Goal: Download file/media

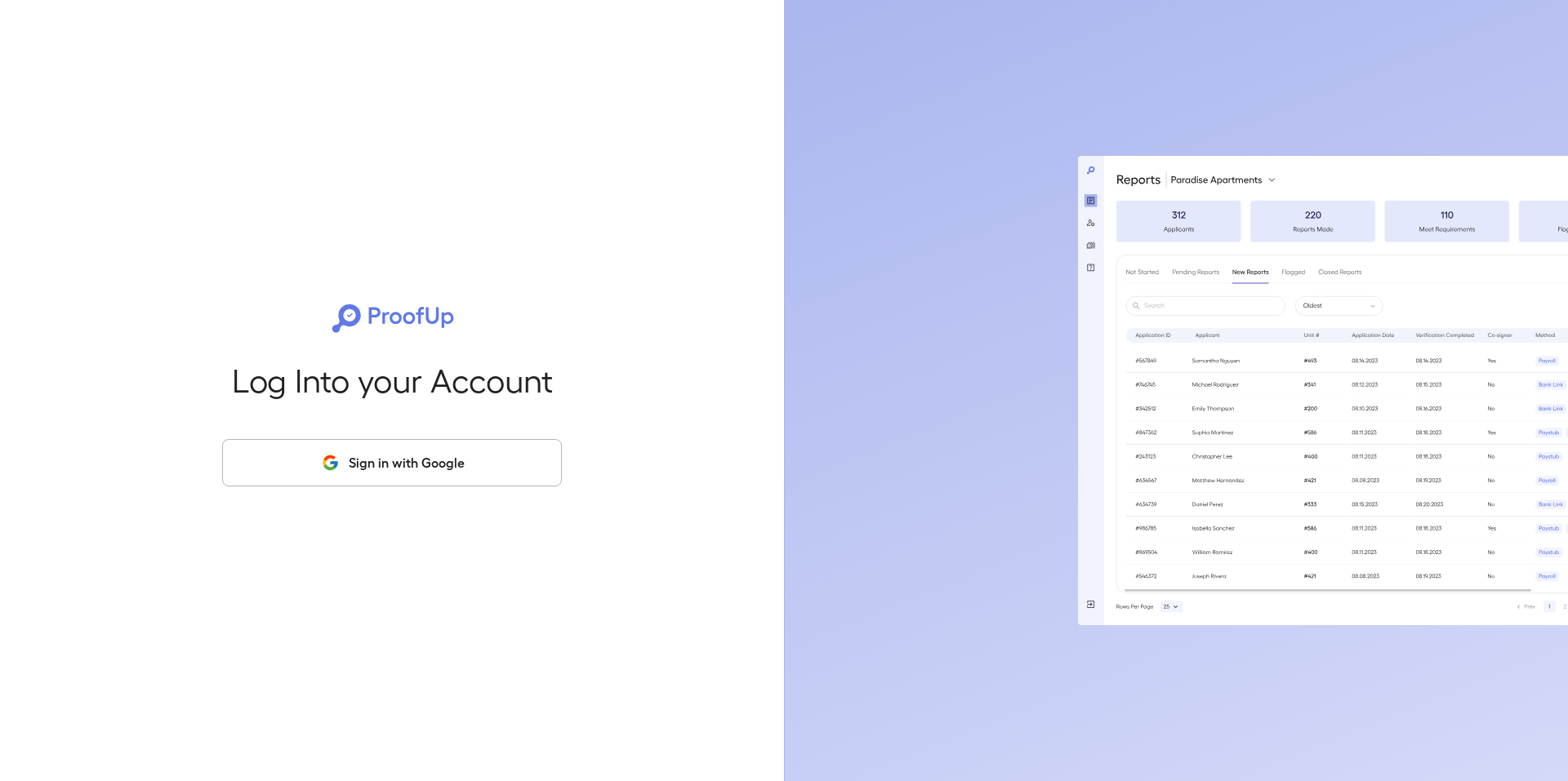
click at [421, 448] on button "Sign in with Google" at bounding box center [391, 462] width 339 height 47
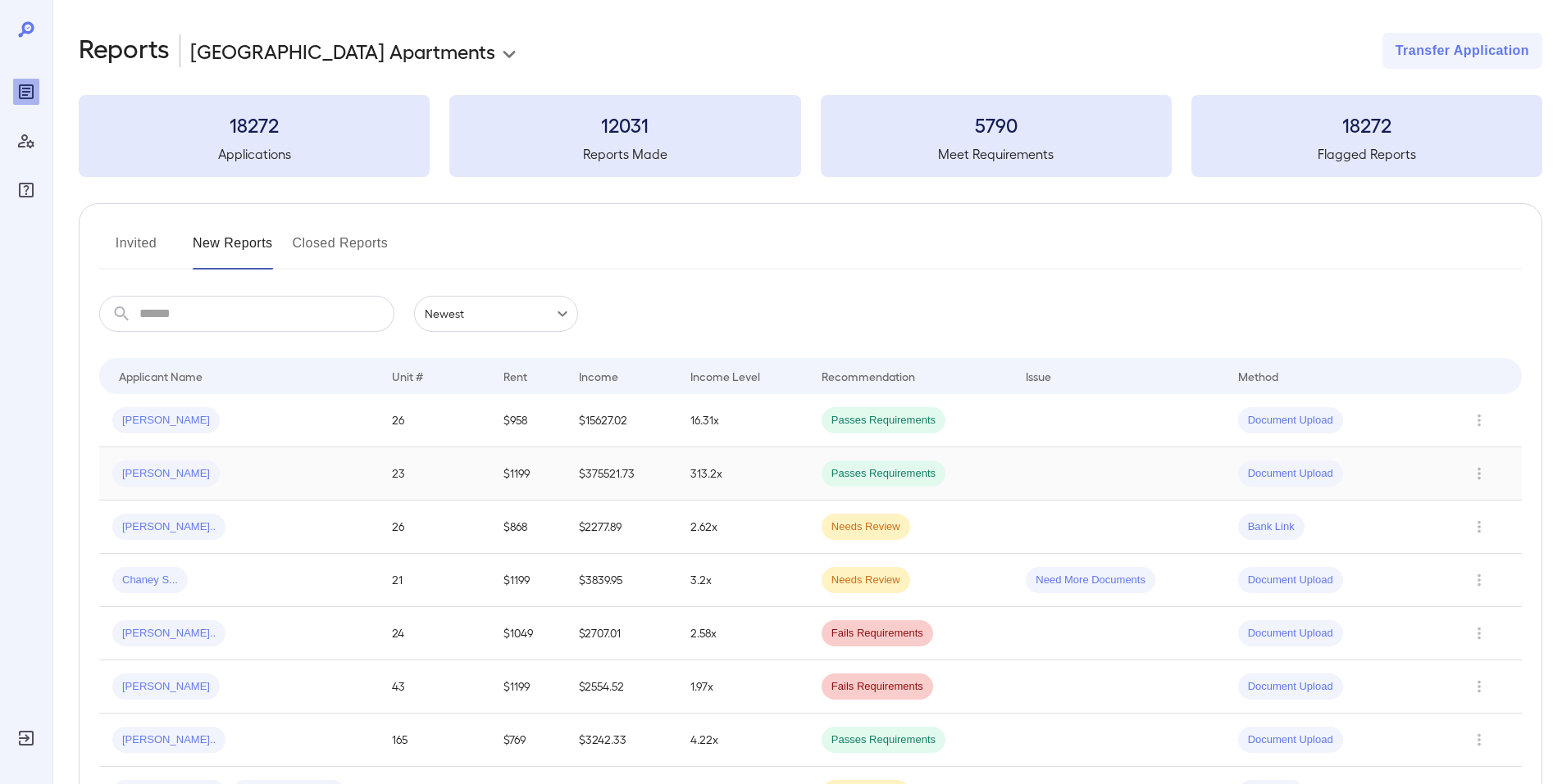
click at [751, 475] on td "313.2x" at bounding box center [742, 473] width 130 height 53
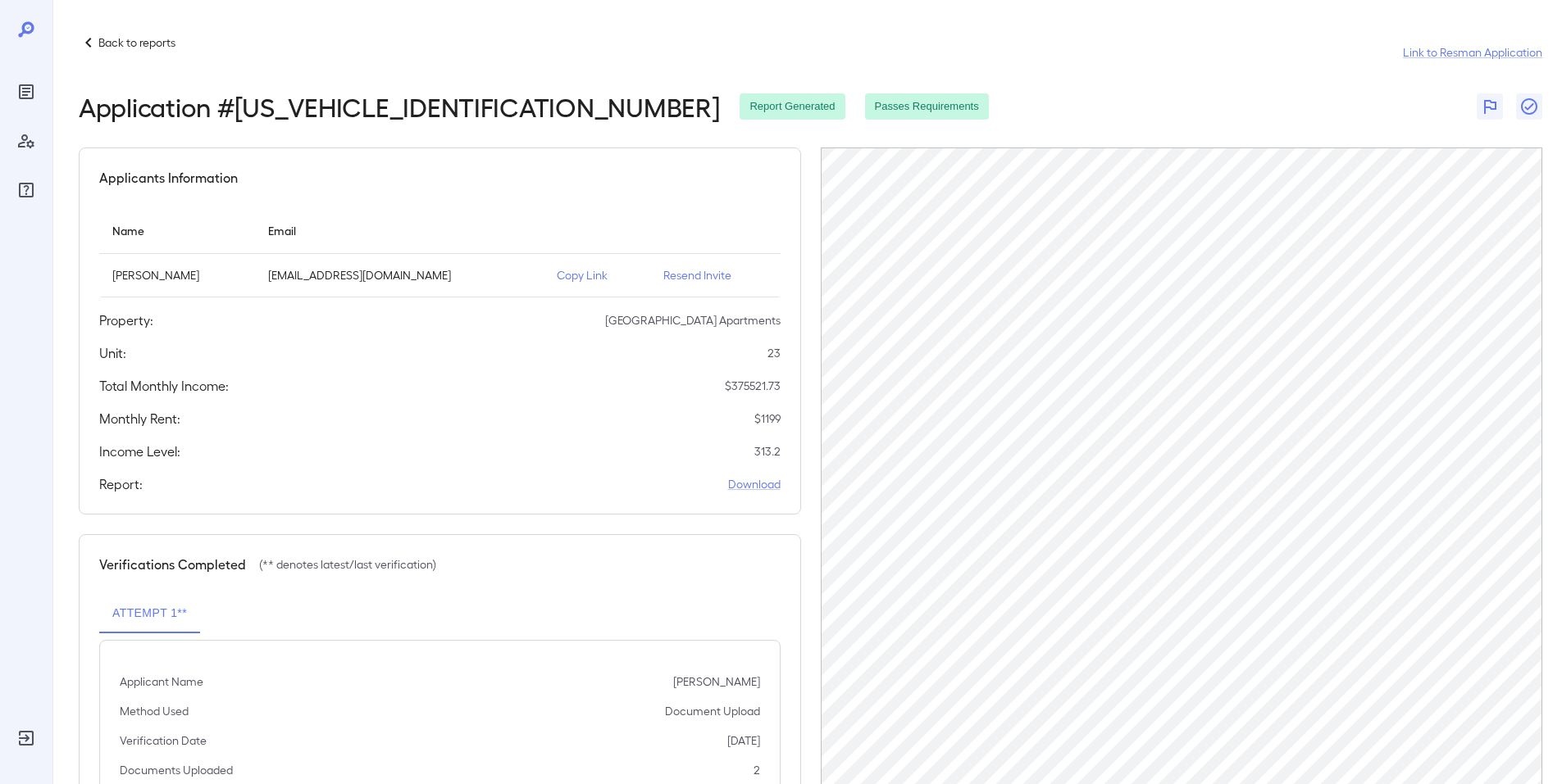
click at [174, 45] on p "Back to reports" at bounding box center [136, 43] width 77 height 17
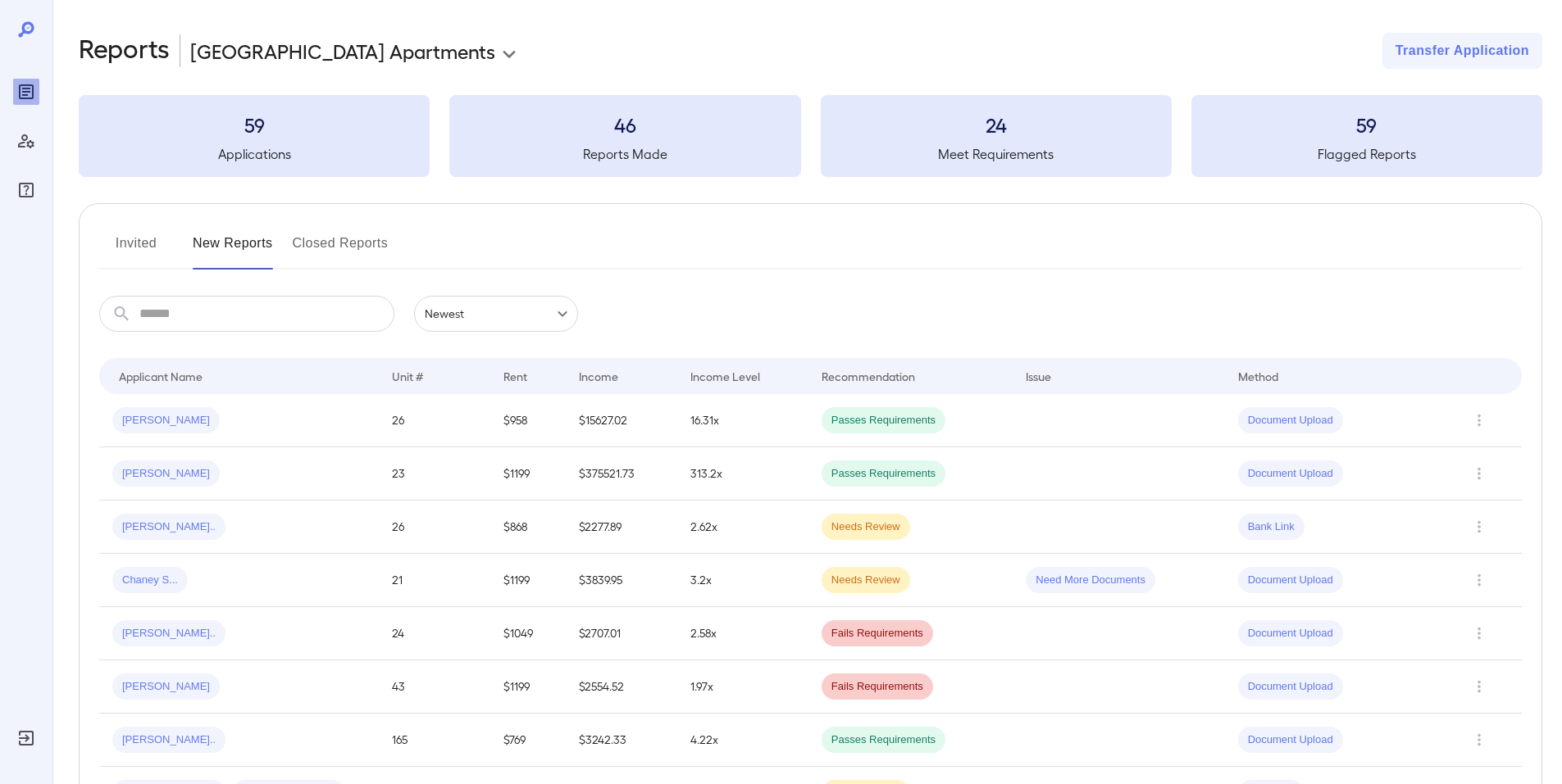
click at [328, 418] on div "[PERSON_NAME]" at bounding box center [239, 420] width 253 height 26
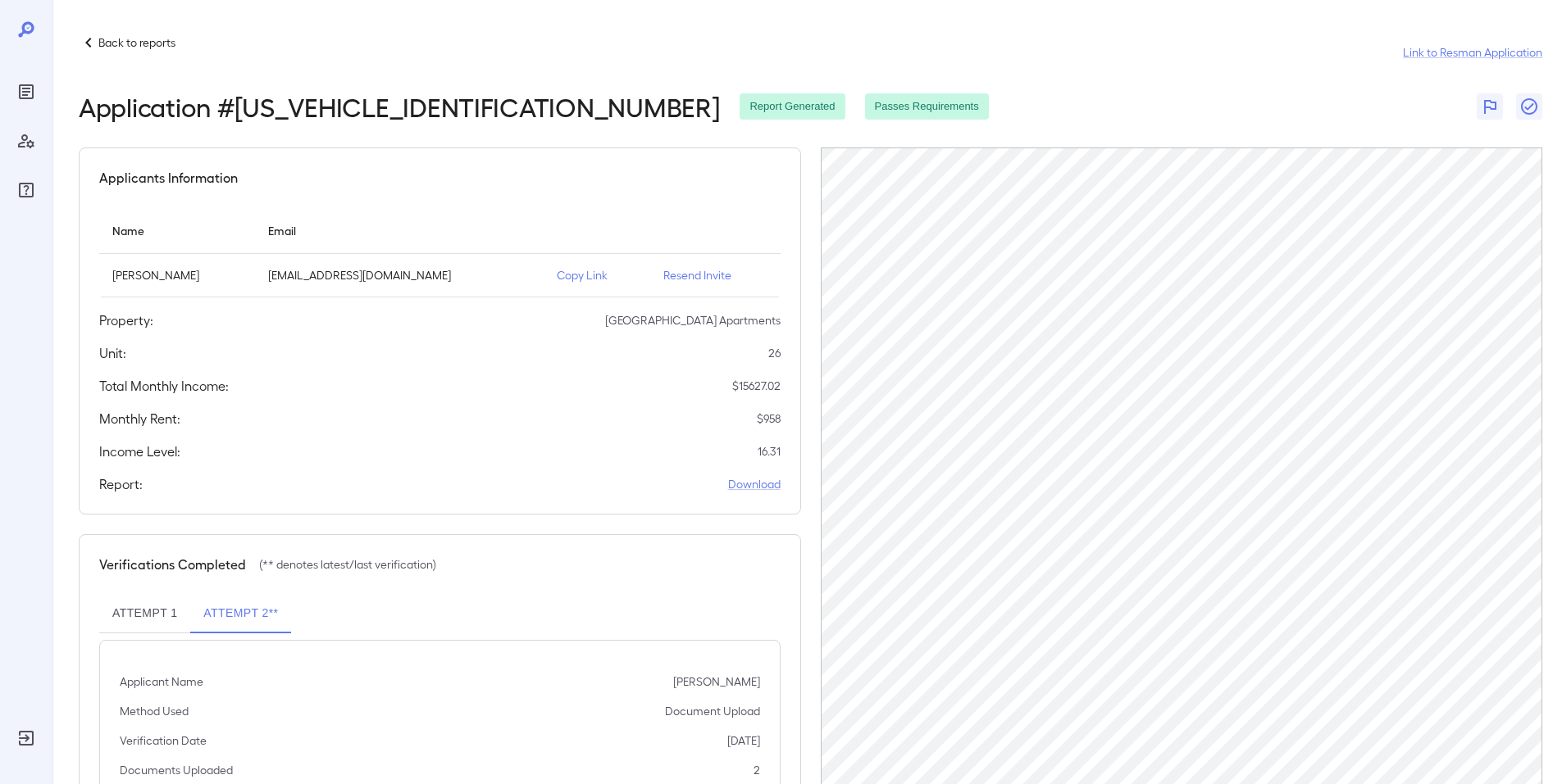
click at [151, 35] on p "Back to reports" at bounding box center [136, 43] width 77 height 17
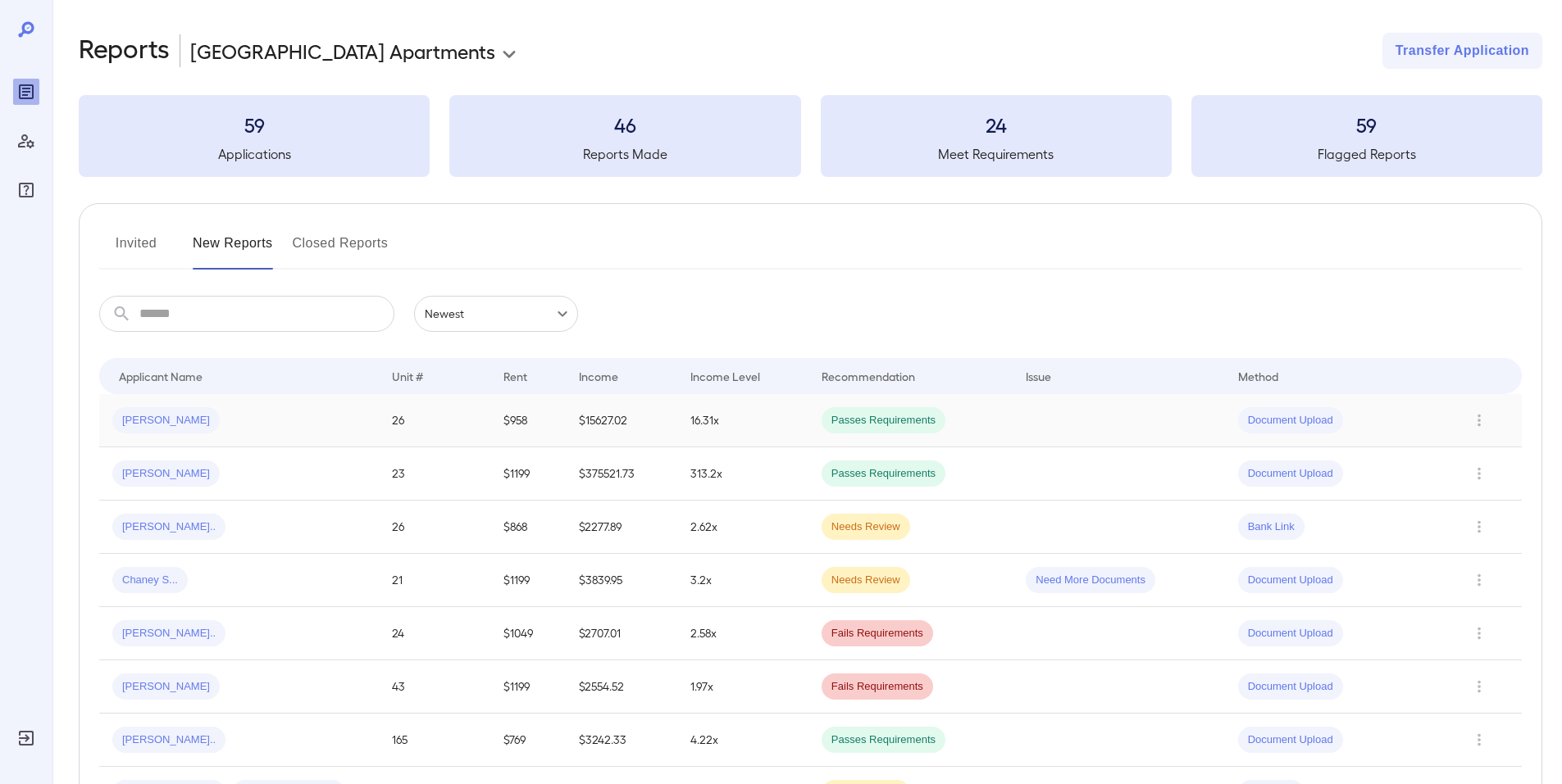
click at [266, 422] on div "[PERSON_NAME]" at bounding box center [239, 420] width 253 height 26
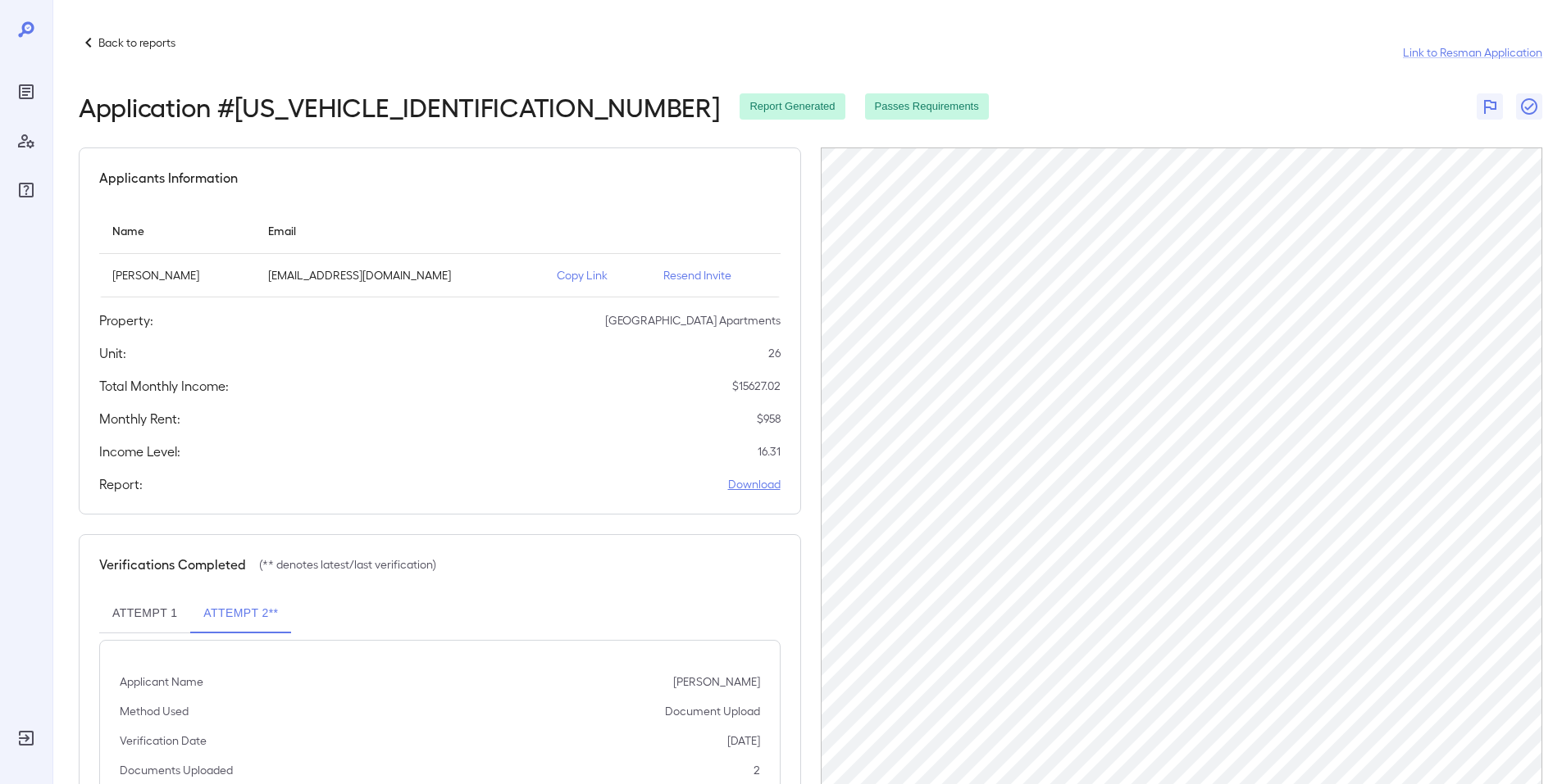
click at [739, 484] on link "Download" at bounding box center [754, 484] width 53 height 17
click at [755, 489] on link "Download" at bounding box center [754, 484] width 53 height 17
click at [109, 41] on p "Back to reports" at bounding box center [136, 43] width 77 height 17
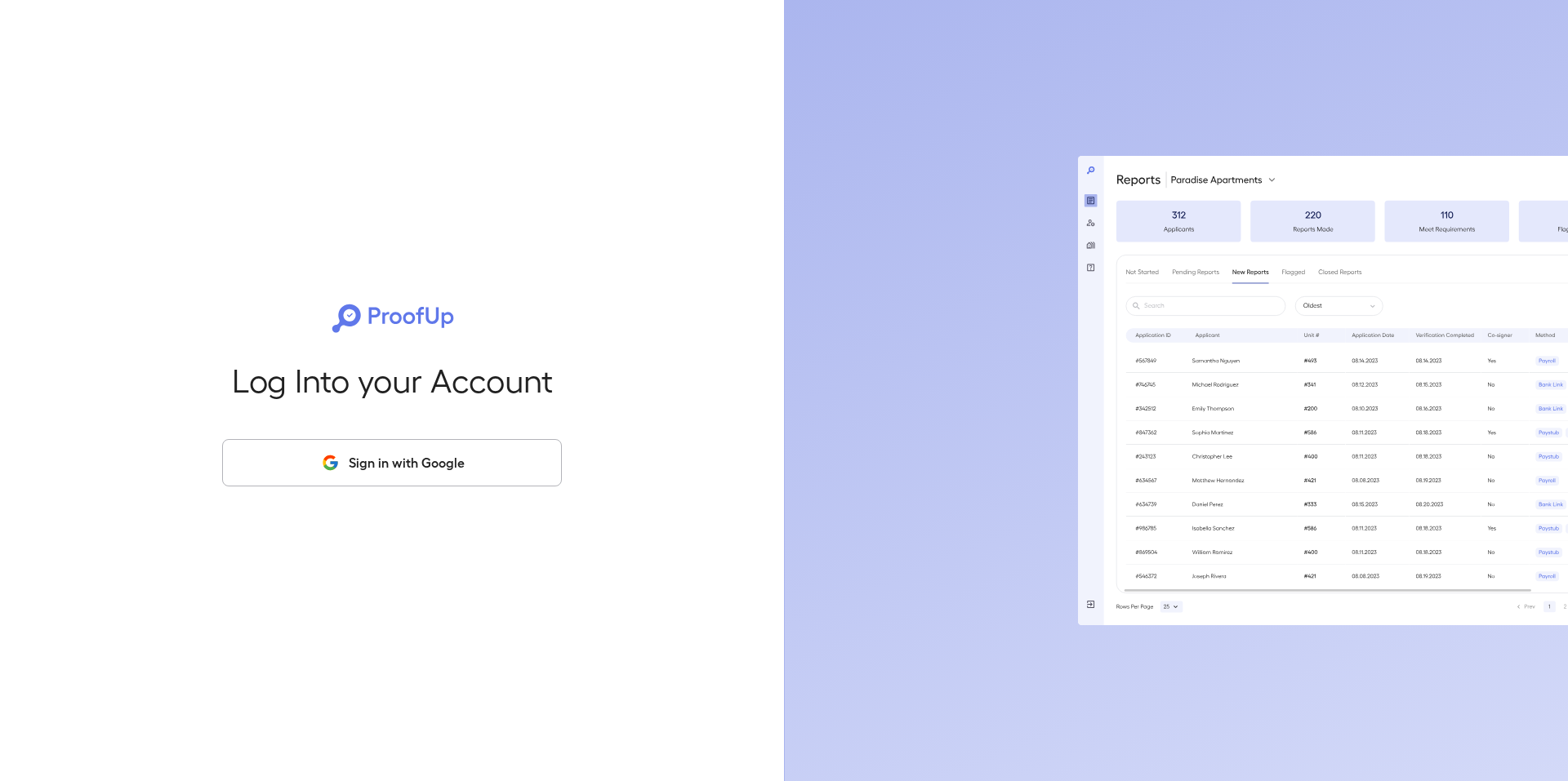
click at [372, 439] on button "Sign in with Google" at bounding box center [391, 462] width 339 height 47
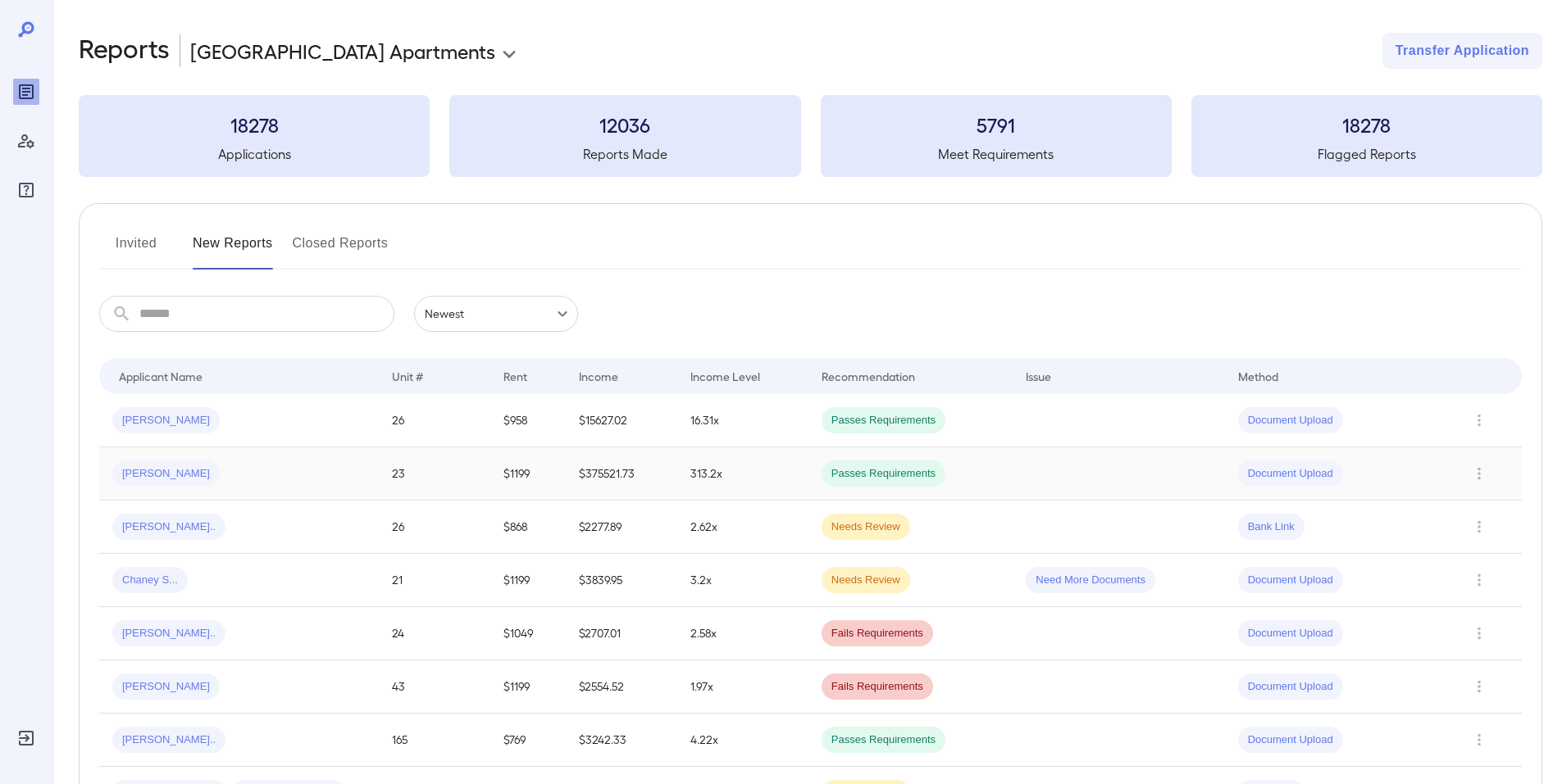
click at [630, 468] on td "$375521.73" at bounding box center [622, 473] width 111 height 53
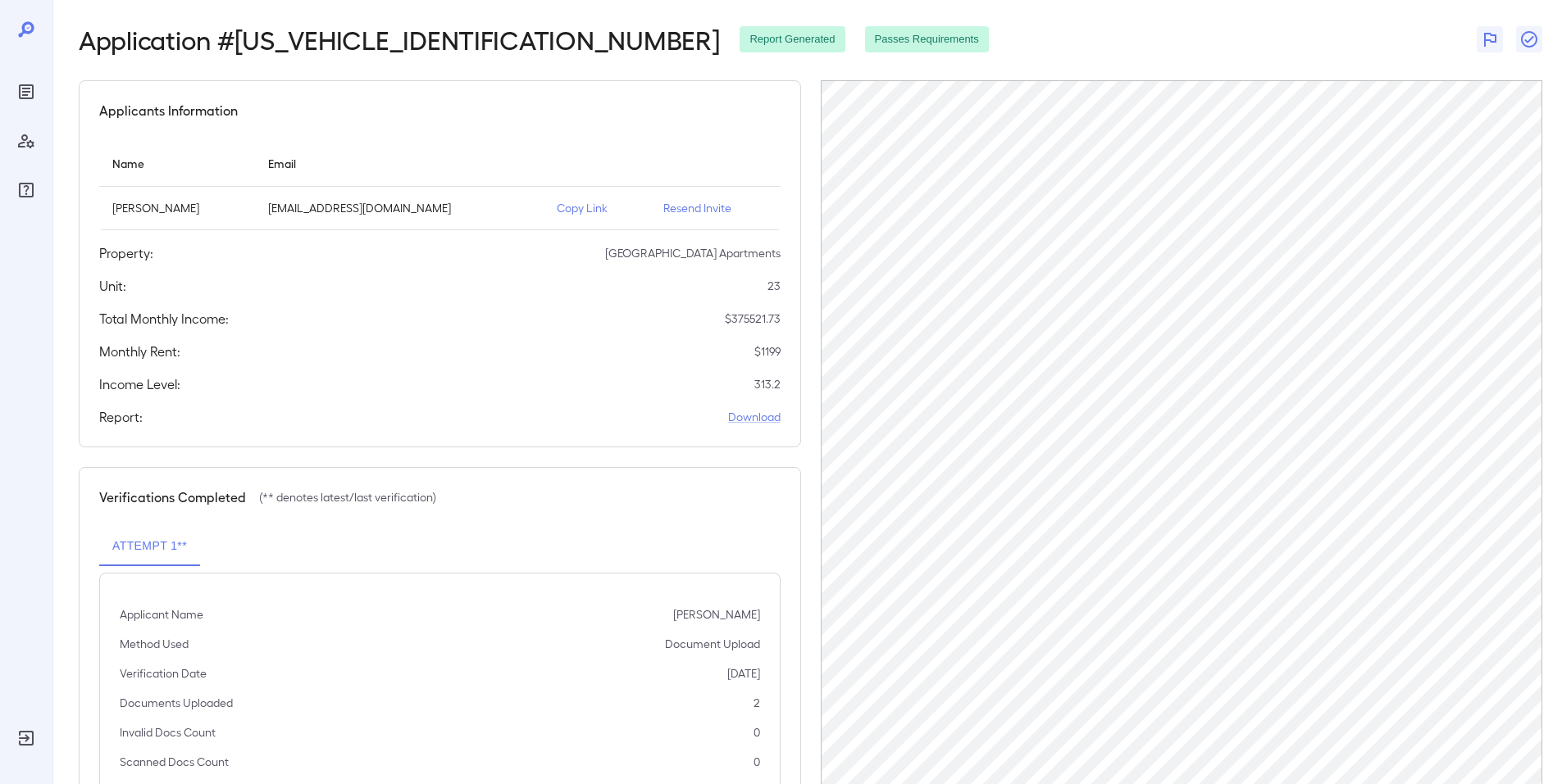
scroll to position [127, 0]
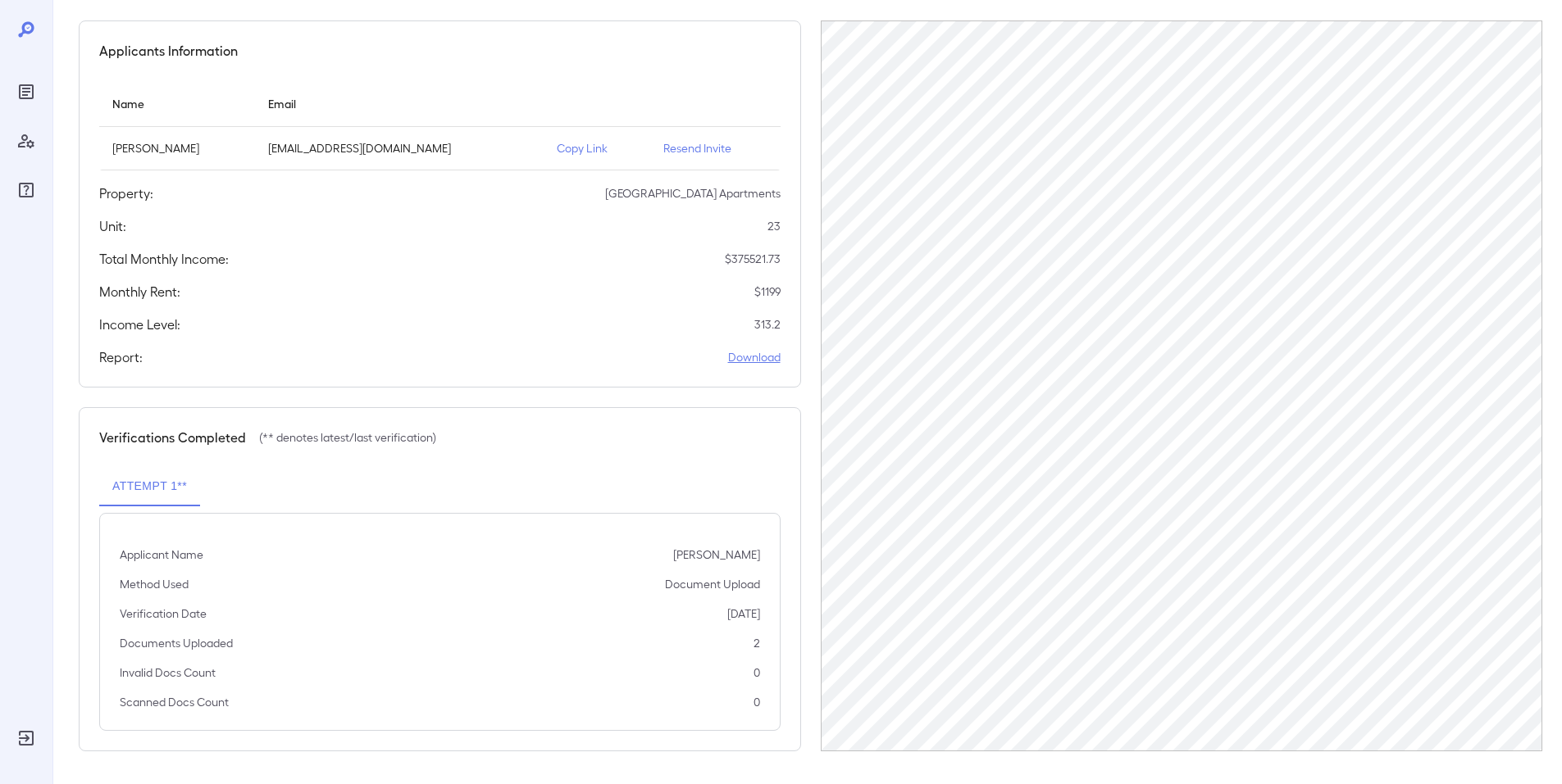
click at [751, 359] on link "Download" at bounding box center [754, 357] width 53 height 17
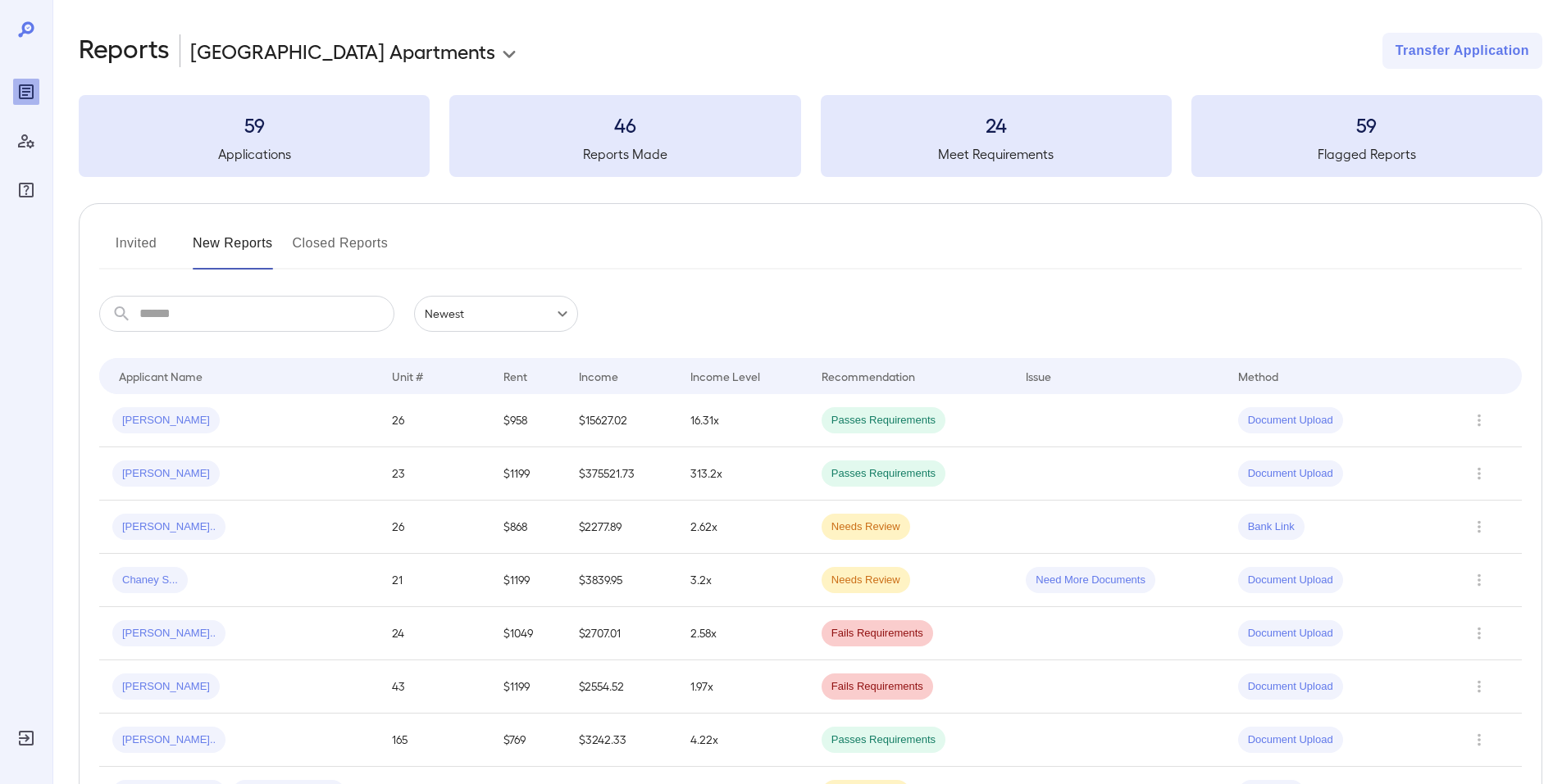
click at [252, 52] on body "**********" at bounding box center [781, 392] width 1562 height 784
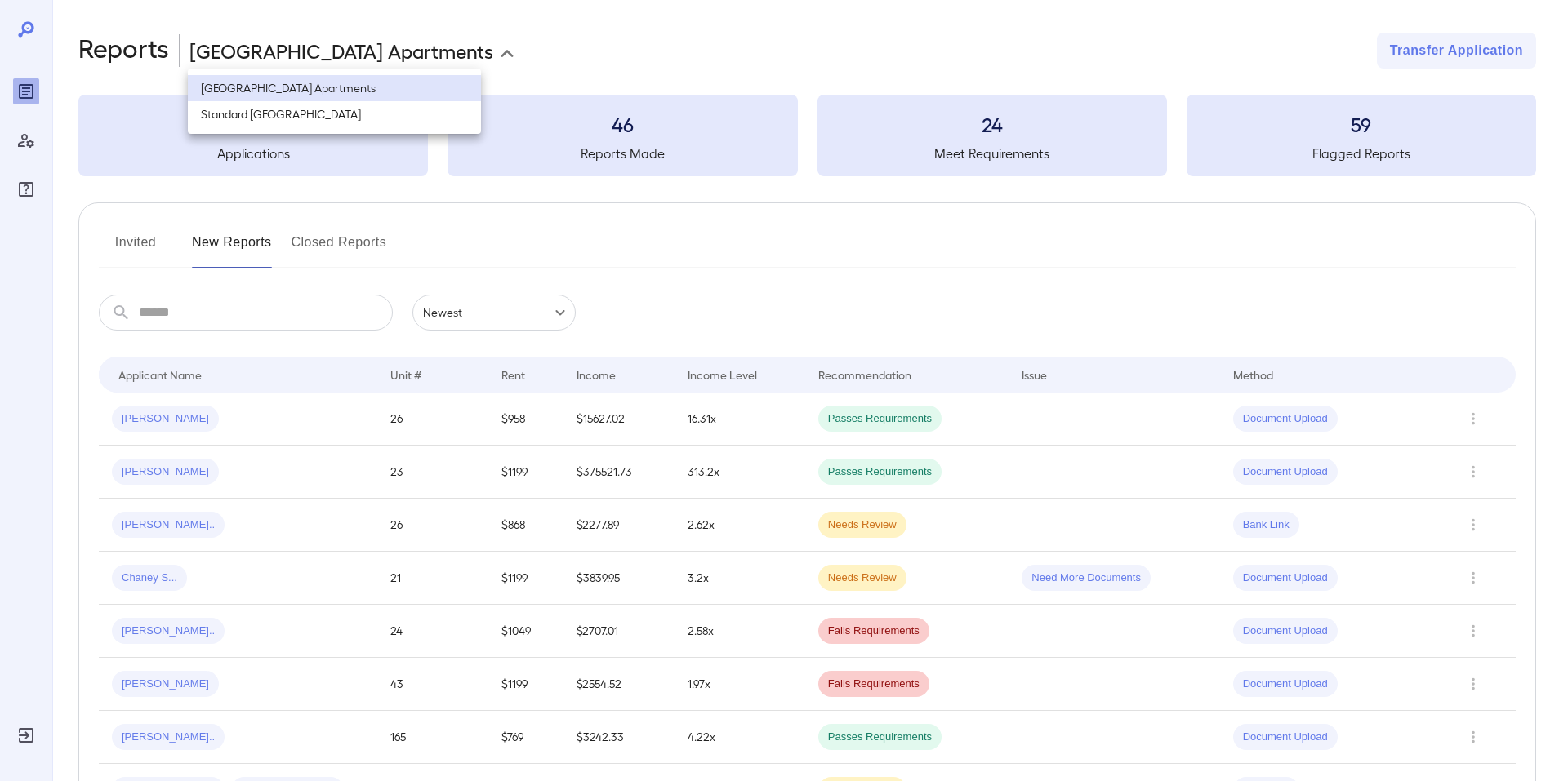
click at [276, 132] on ul "Crestwood Place Apartments Standard River District" at bounding box center [334, 101] width 293 height 66
click at [276, 129] on ul "Crestwood Place Apartments Standard River District" at bounding box center [334, 101] width 293 height 66
click at [275, 116] on li "Standard River District" at bounding box center [334, 115] width 293 height 26
type input "**********"
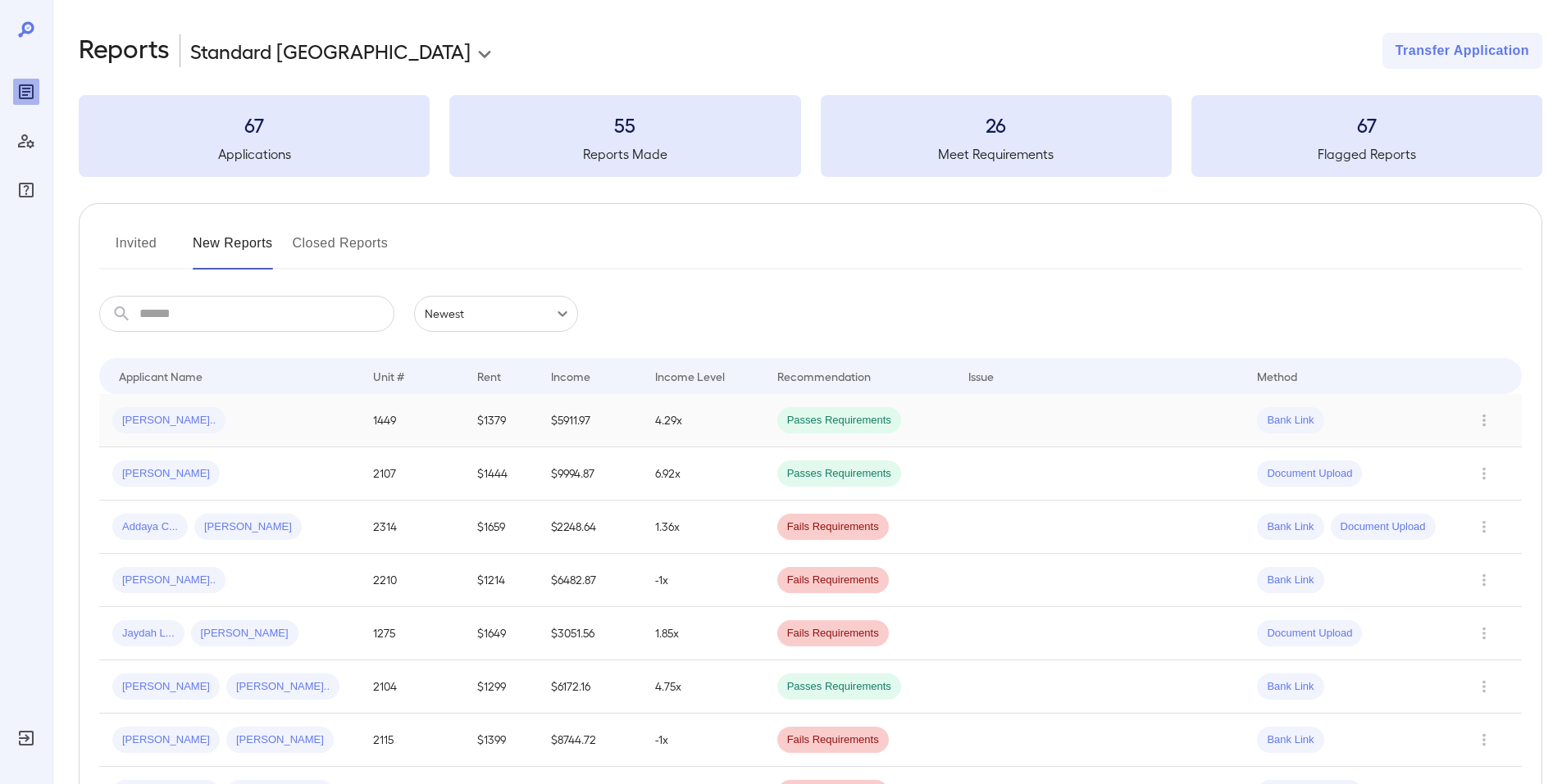
click at [1047, 411] on td at bounding box center [1100, 420] width 290 height 53
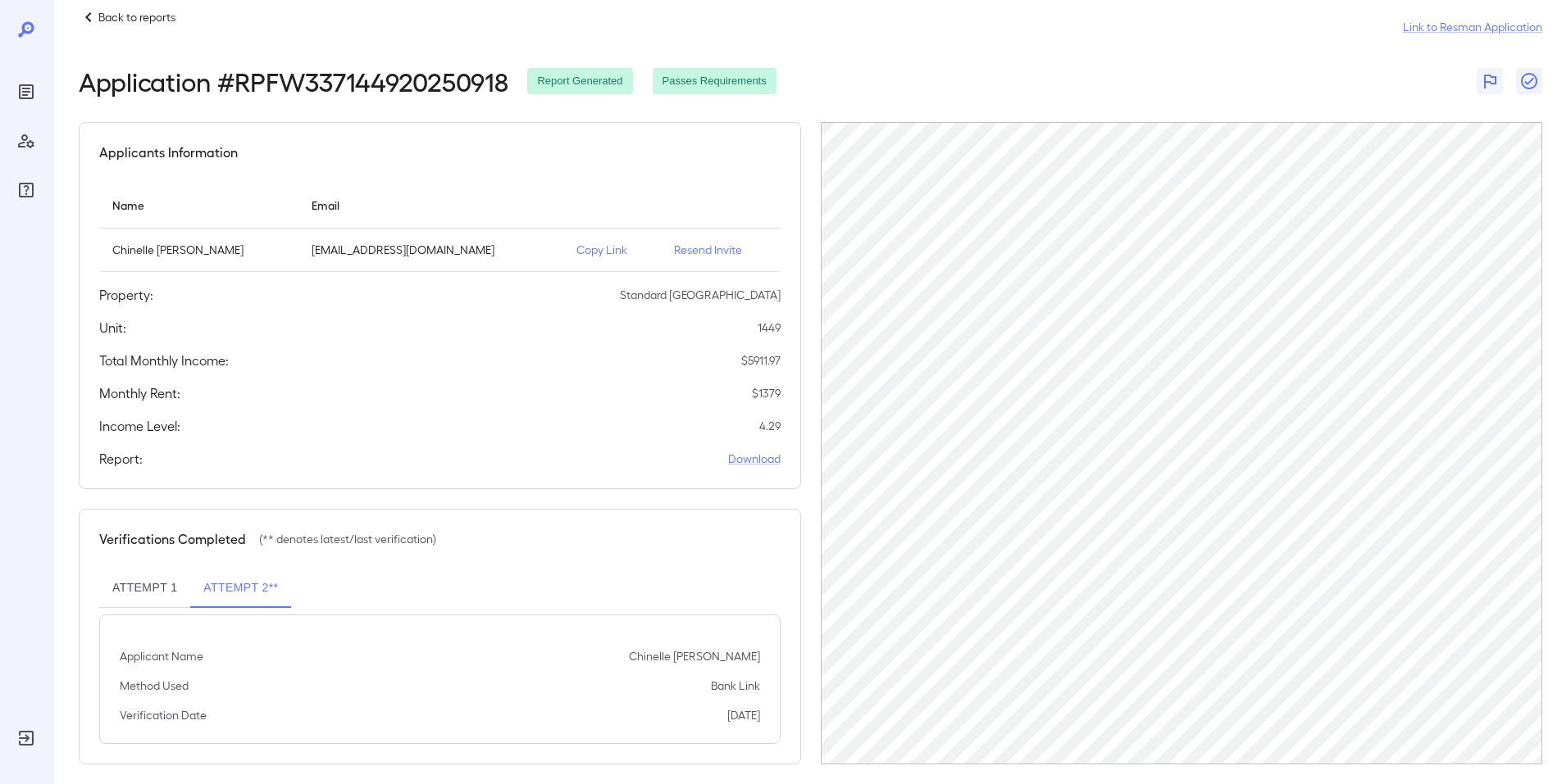
scroll to position [39, 0]
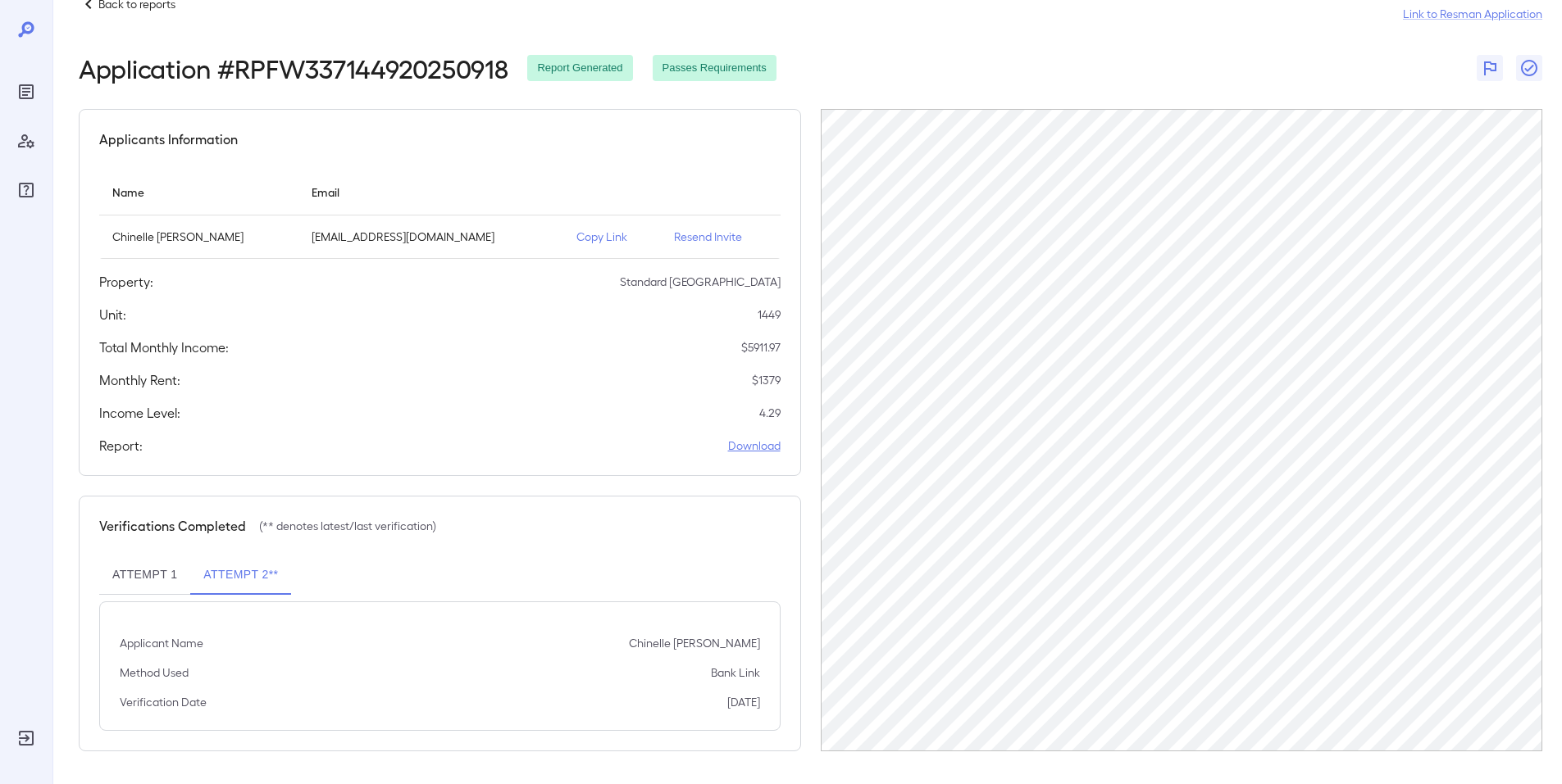
click at [733, 451] on link "Download" at bounding box center [754, 446] width 53 height 17
